Goal: Transaction & Acquisition: Purchase product/service

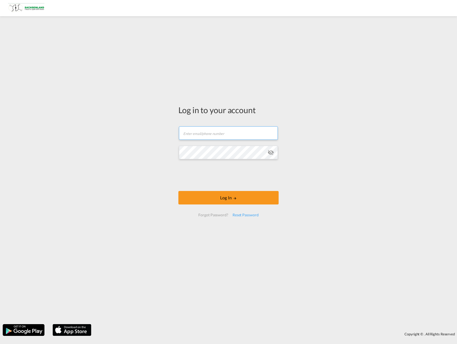
type input "[PERSON_NAME][EMAIL_ADDRESS][DOMAIN_NAME]"
click at [195, 172] on body "Analytics Reports Dashboard Rate Search Enquiries Quotes Bookings" at bounding box center [228, 172] width 457 height 344
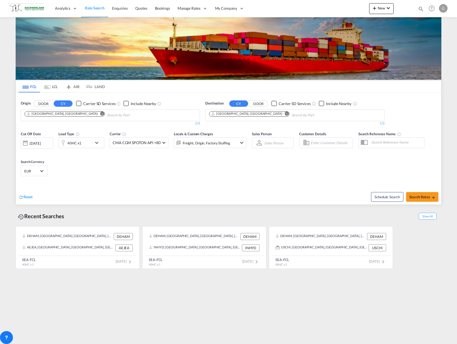
click at [285, 115] on md-icon "Remove" at bounding box center [287, 114] width 4 height 4
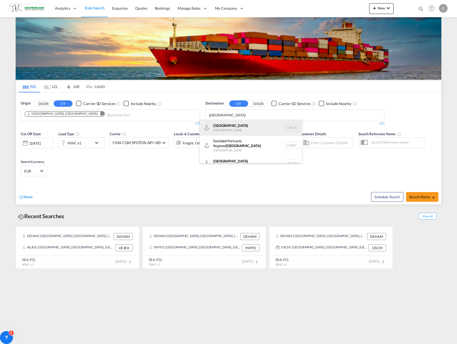
type input "[GEOGRAPHIC_DATA]"
click at [239, 133] on div "[GEOGRAPHIC_DATA] [GEOGRAPHIC_DATA] COCTG" at bounding box center [251, 128] width 102 height 16
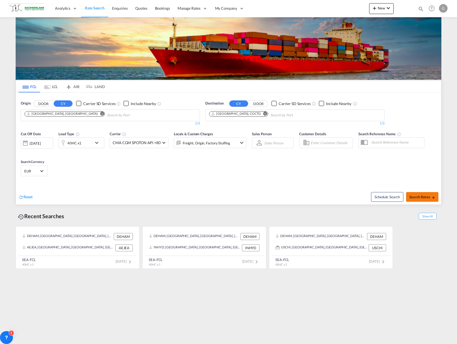
click at [419, 196] on span "Search Rates" at bounding box center [422, 197] width 26 height 4
type input "DEHAM to COCTG / [DATE]"
